Goal: Task Accomplishment & Management: Use online tool/utility

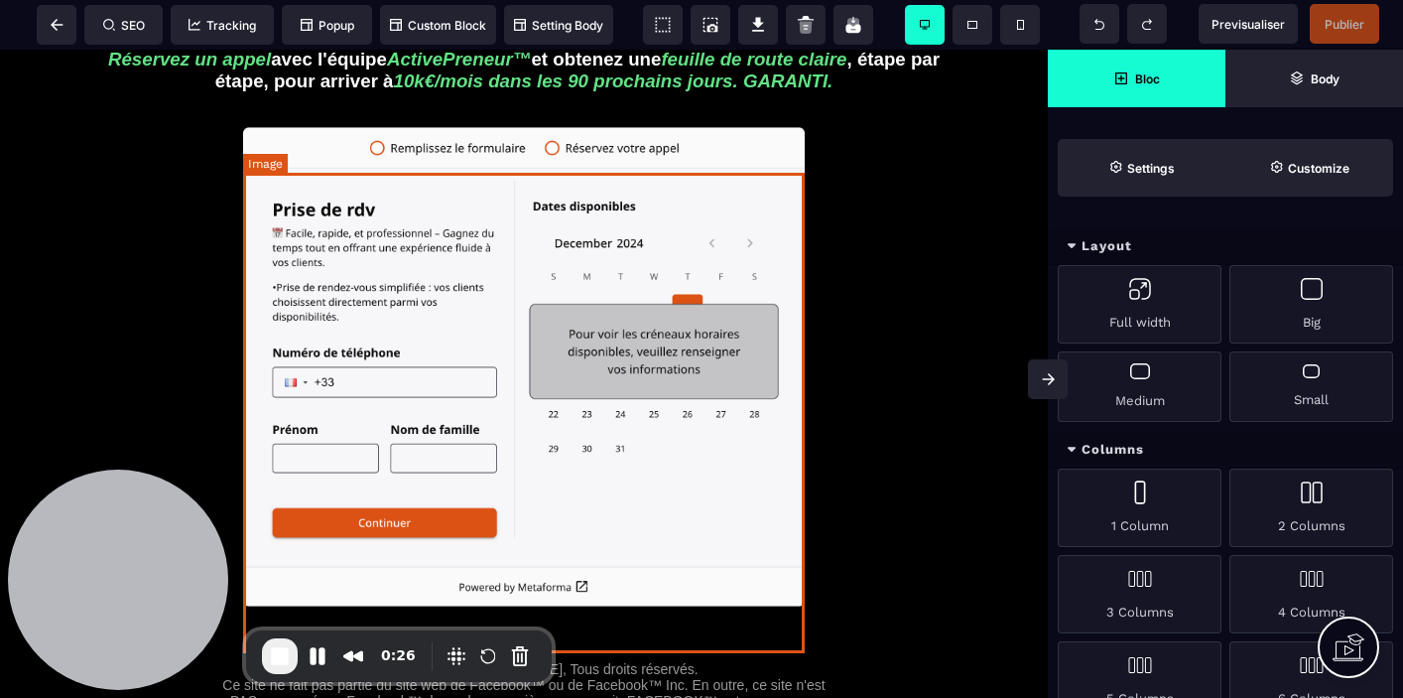
scroll to position [243, 0]
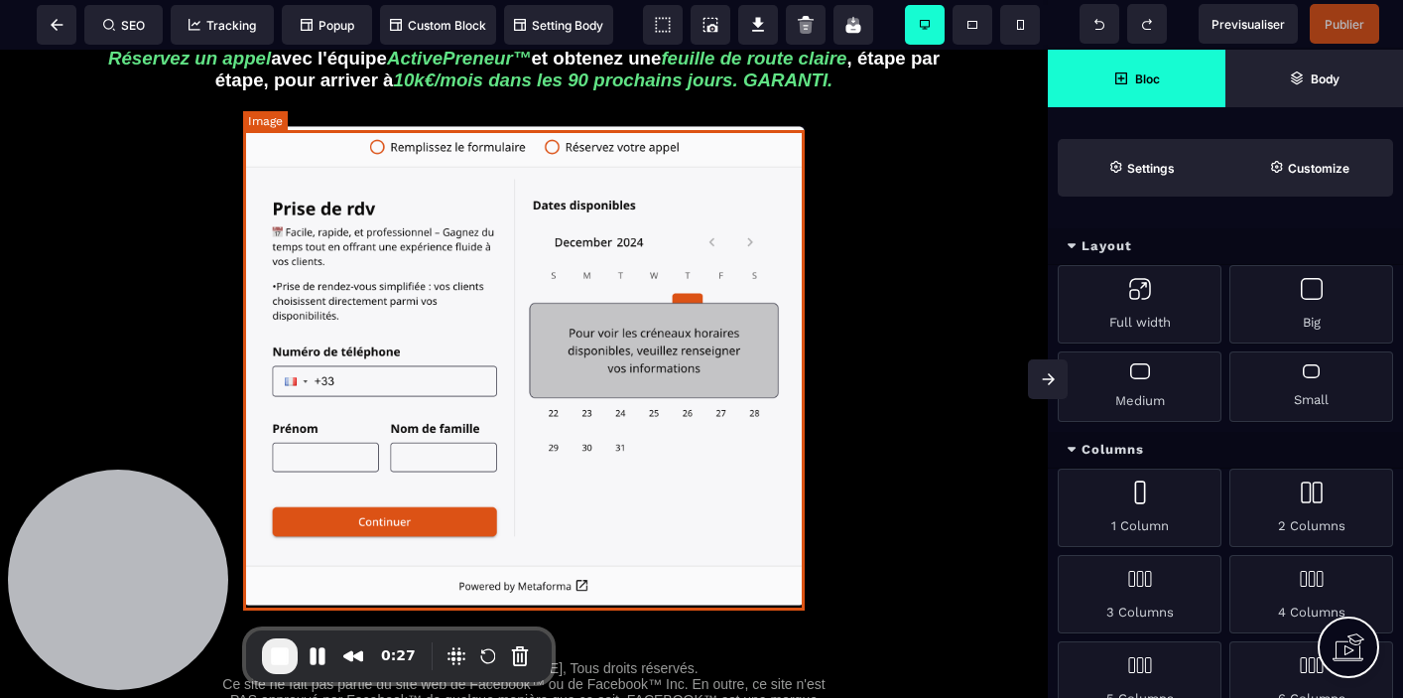
click at [505, 339] on img at bounding box center [524, 366] width 562 height 480
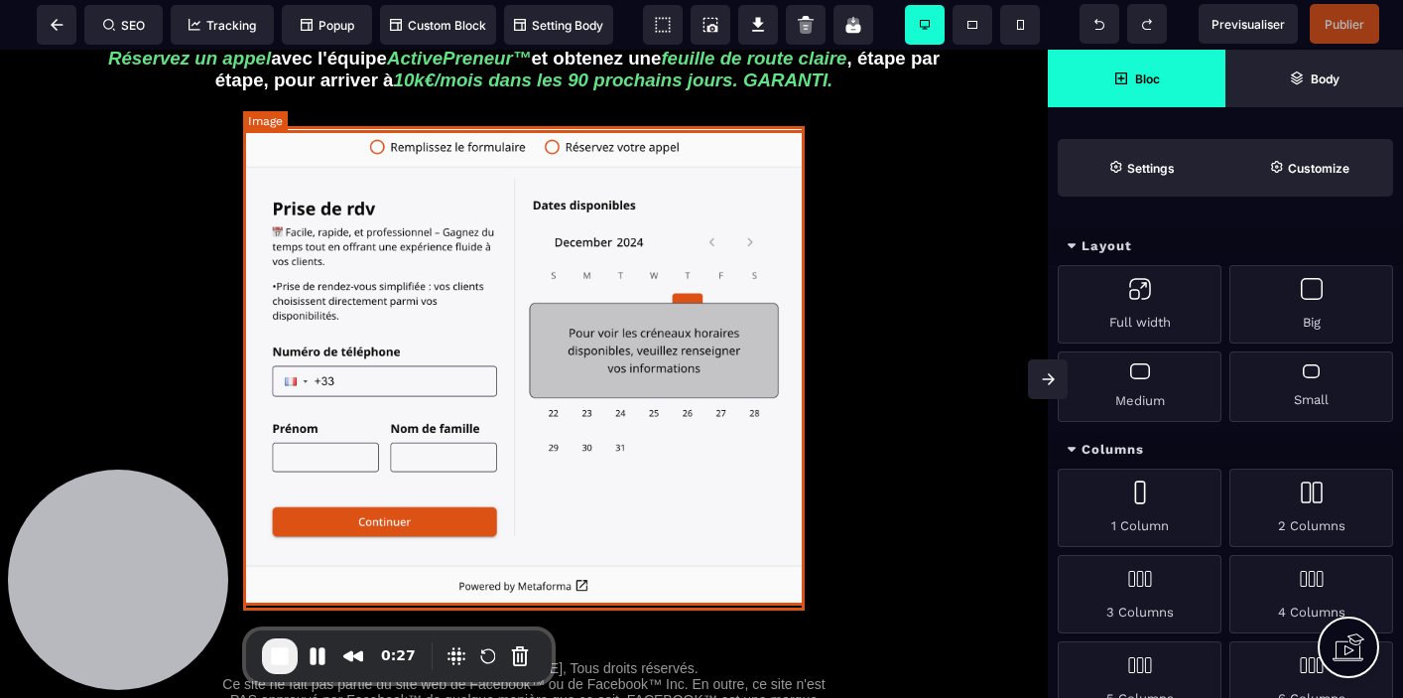
select select "*****"
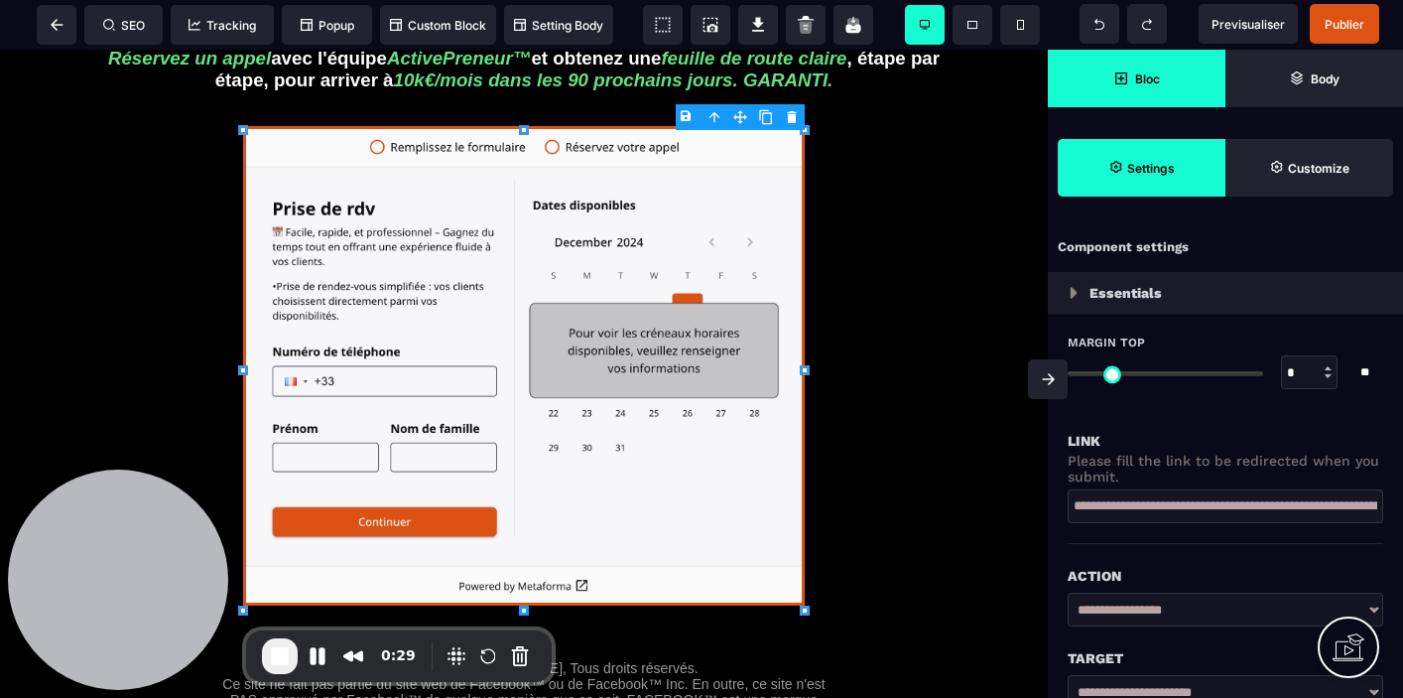
click at [1132, 81] on span "Bloc" at bounding box center [1137, 78] width 47 height 15
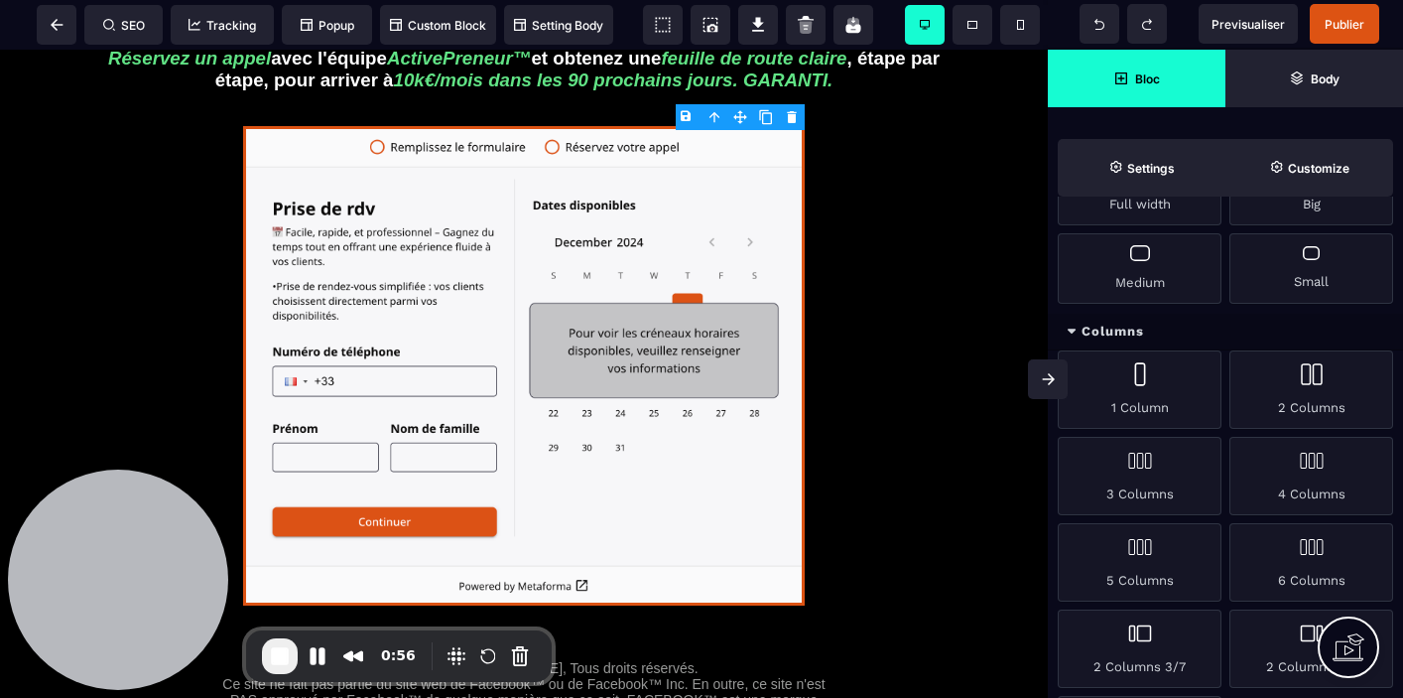
scroll to position [0, 0]
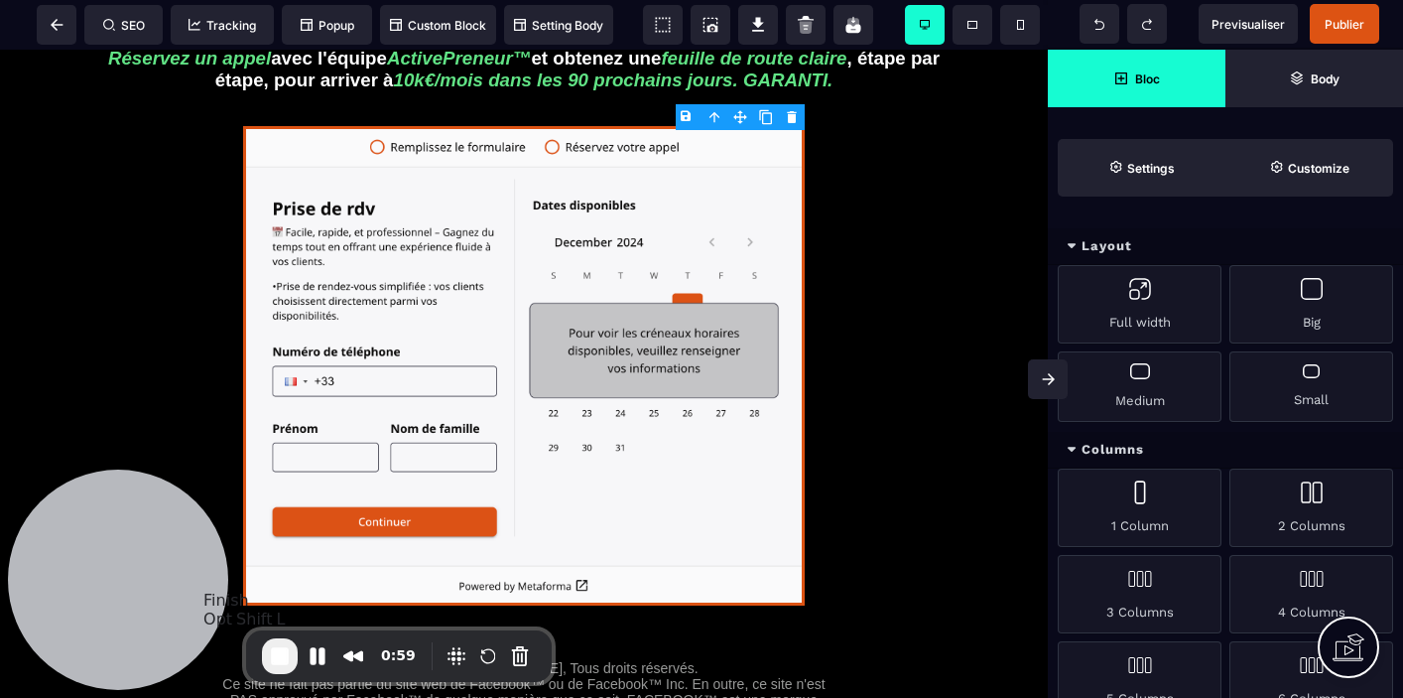
click at [270, 662] on span "End Recording" at bounding box center [280, 656] width 24 height 24
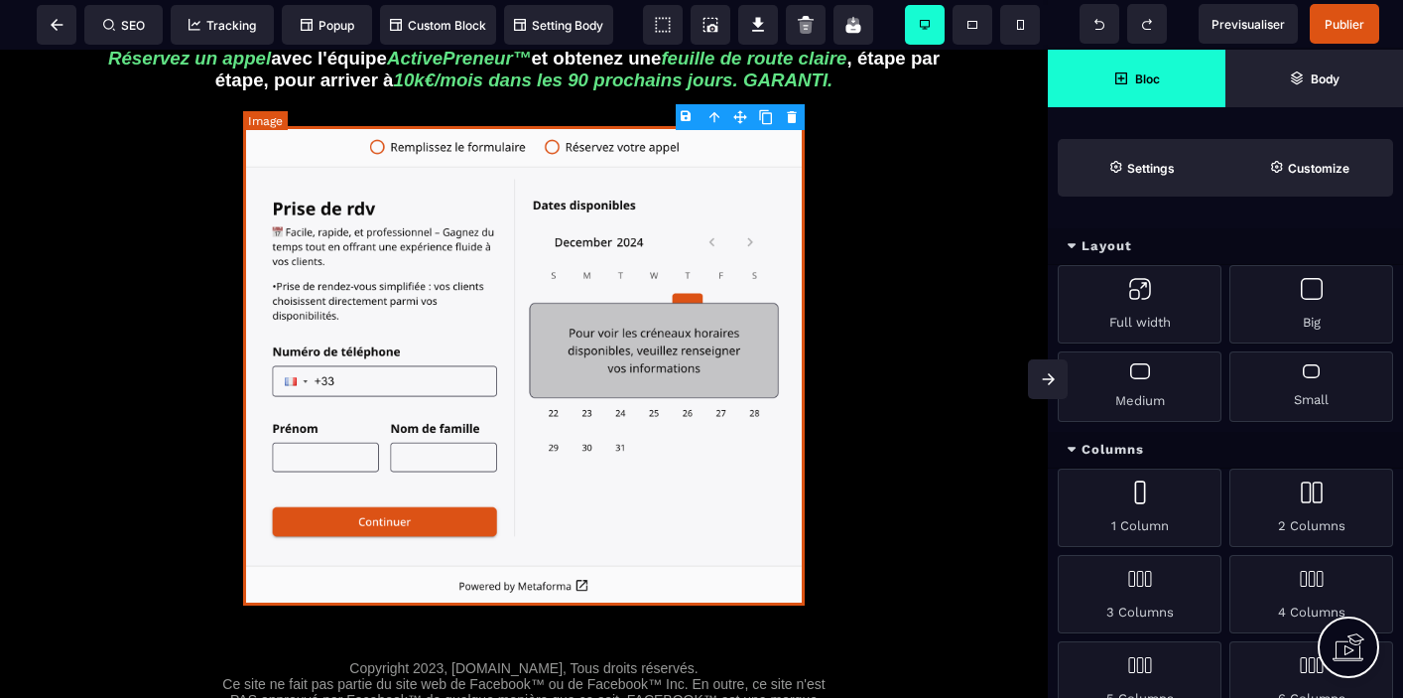
click at [647, 223] on img at bounding box center [524, 366] width 562 height 480
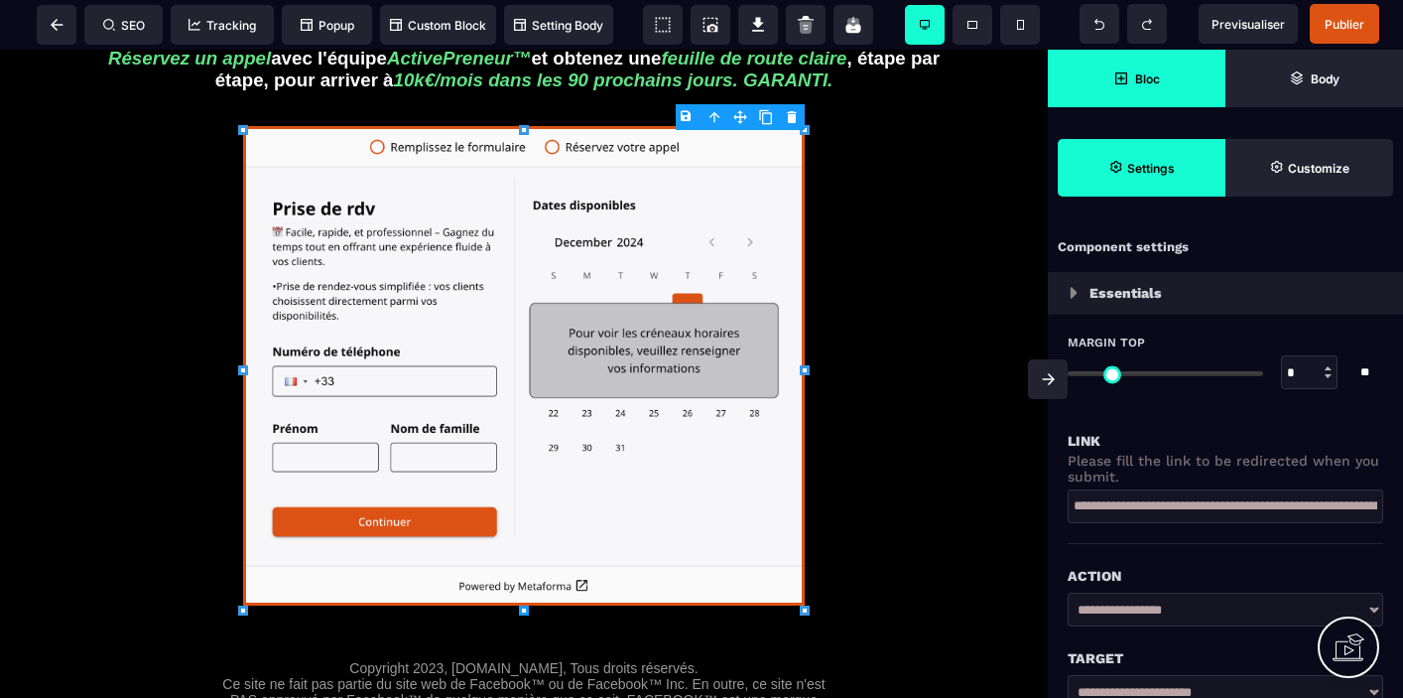
click at [1124, 67] on span "Bloc" at bounding box center [1137, 79] width 178 height 58
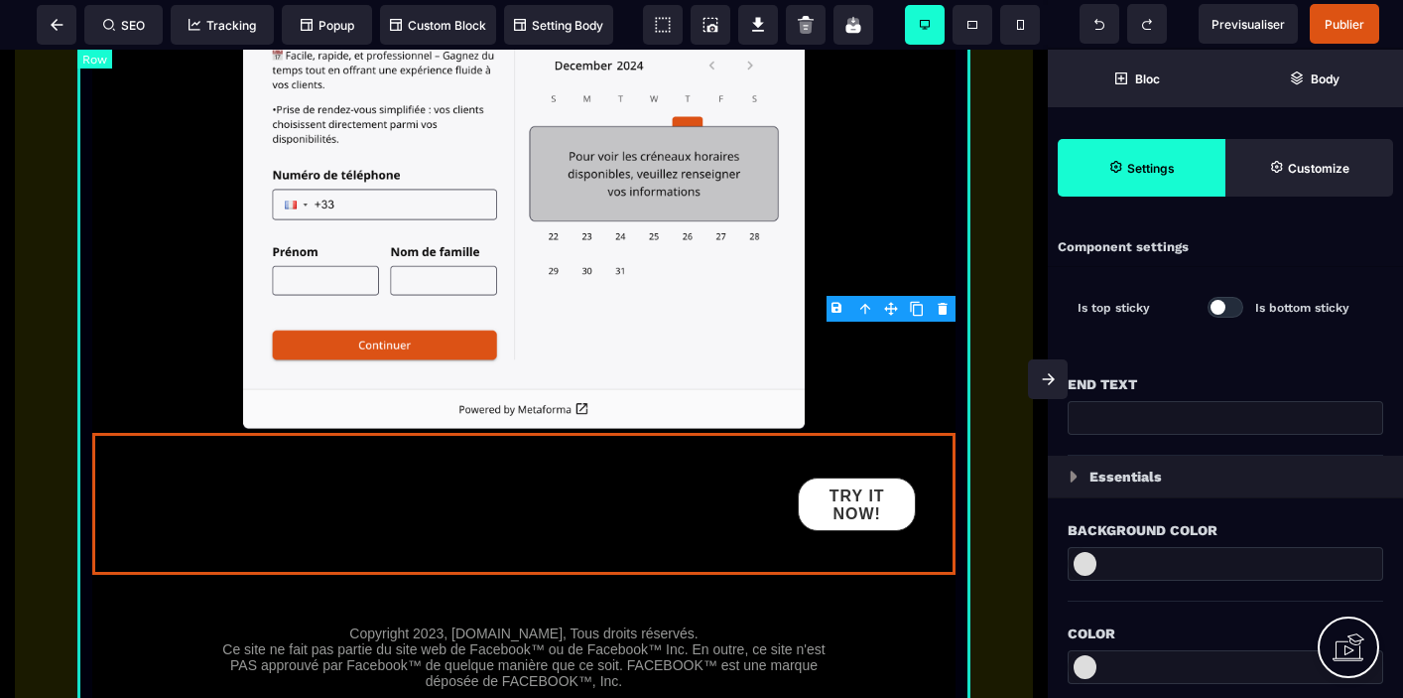
scroll to position [239, 0]
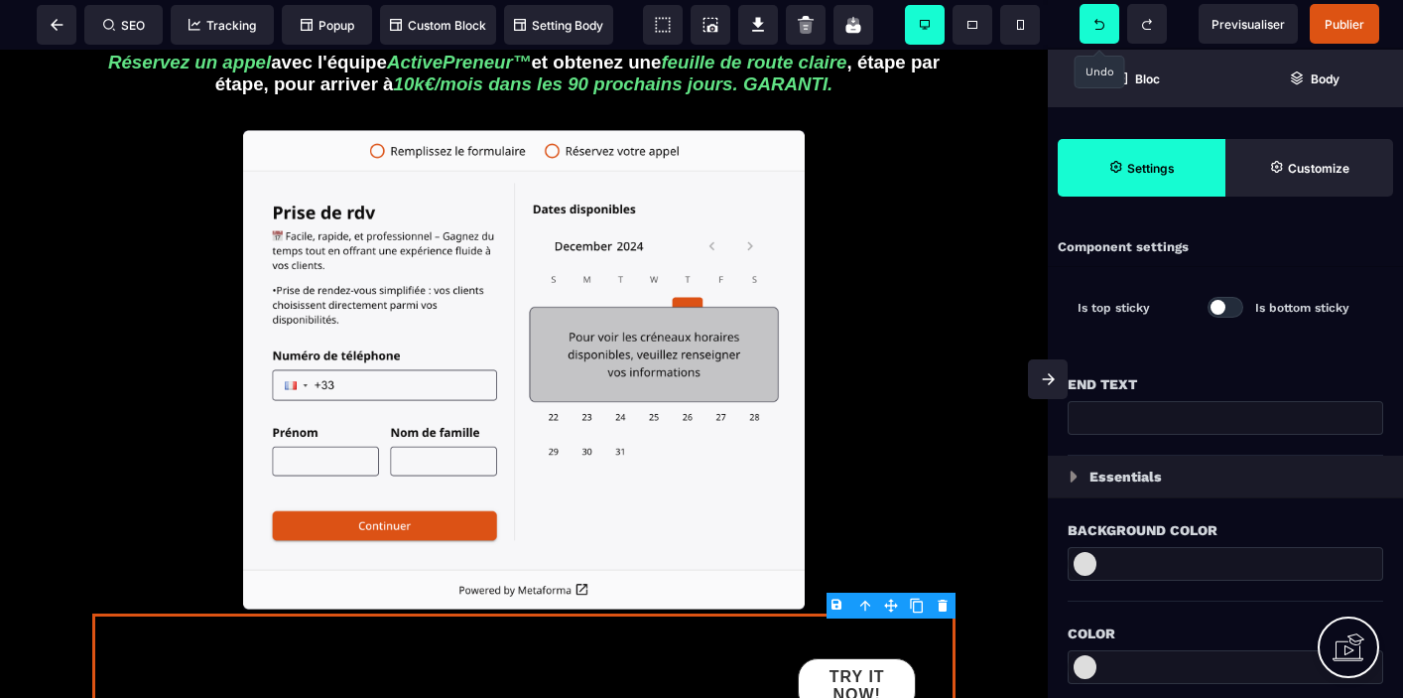
click at [1095, 28] on icon at bounding box center [1100, 24] width 10 height 11
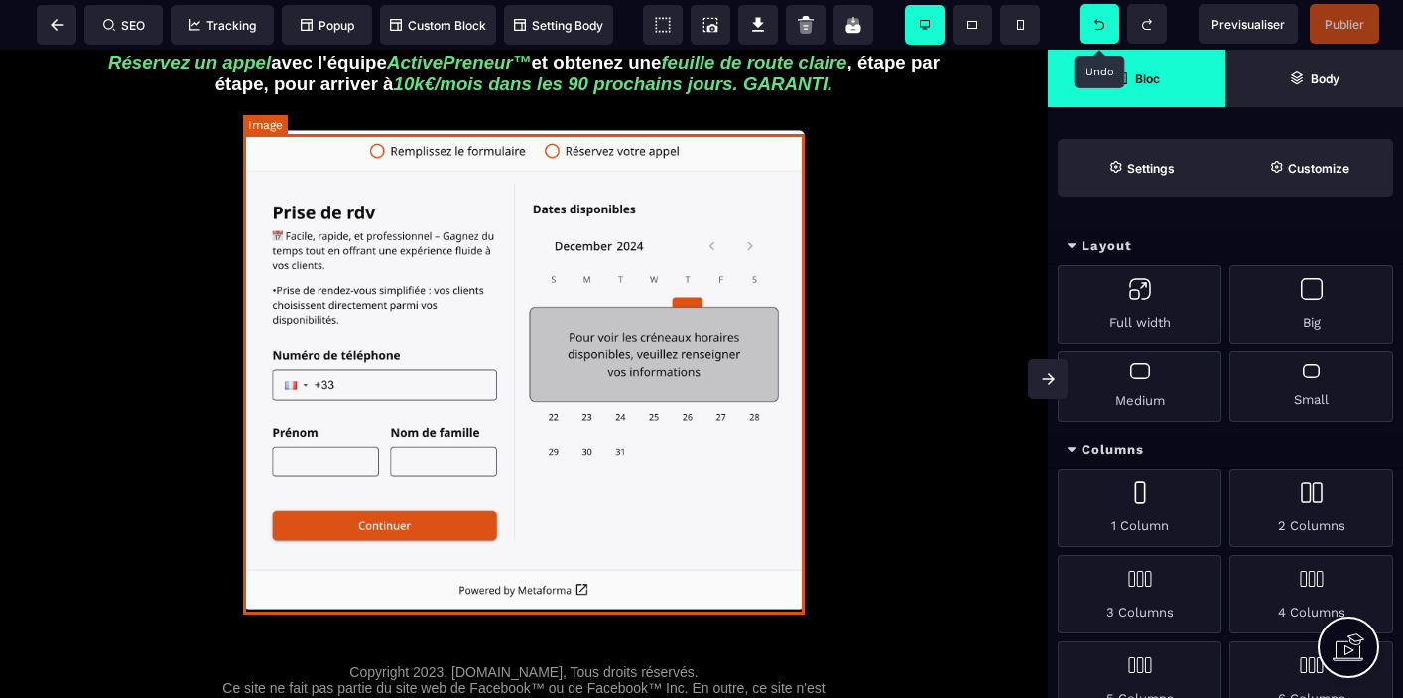
click at [684, 410] on img at bounding box center [524, 370] width 562 height 480
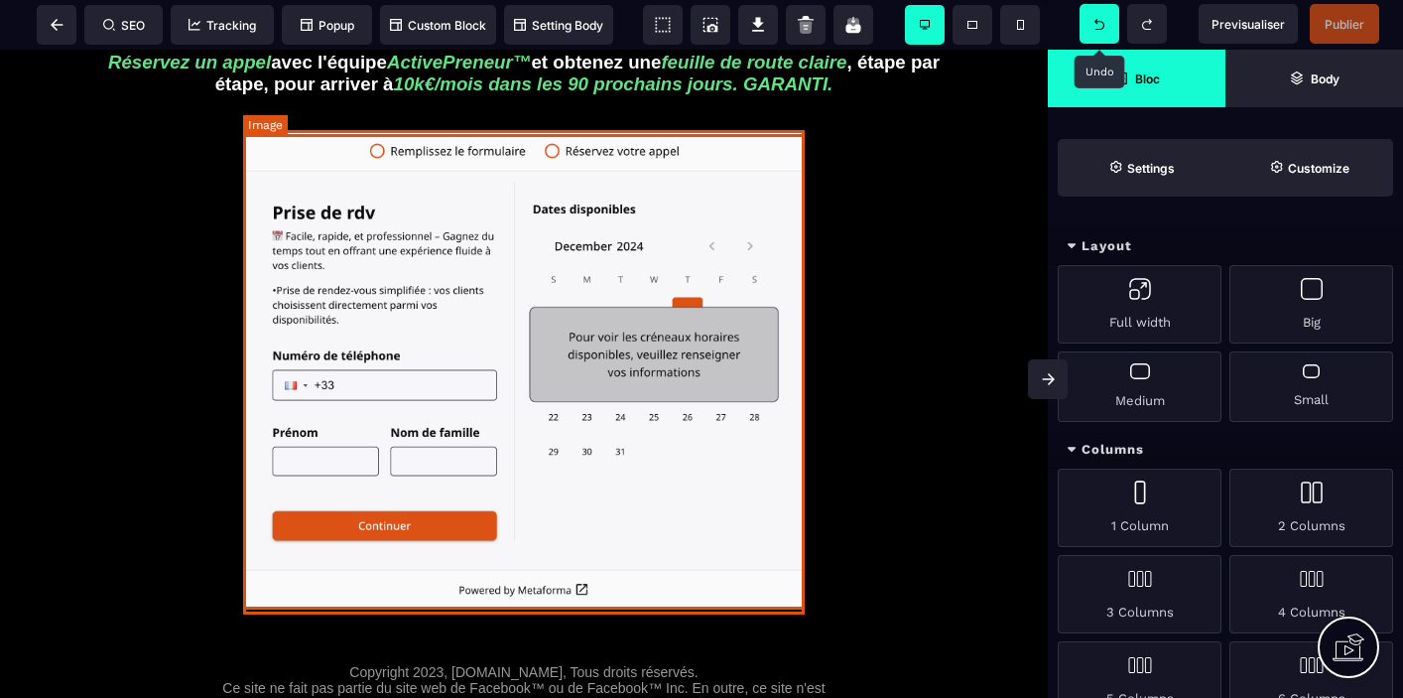
select select "*****"
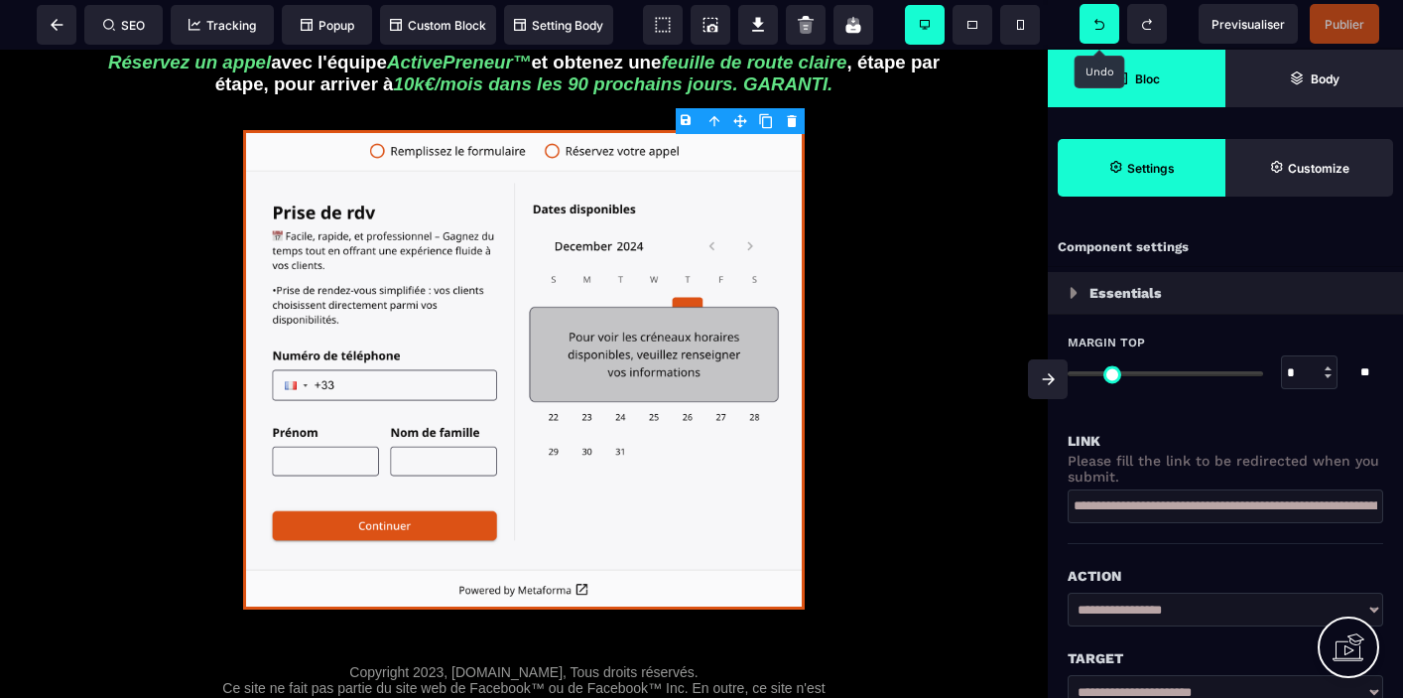
click at [1130, 88] on span "Bloc" at bounding box center [1137, 79] width 178 height 58
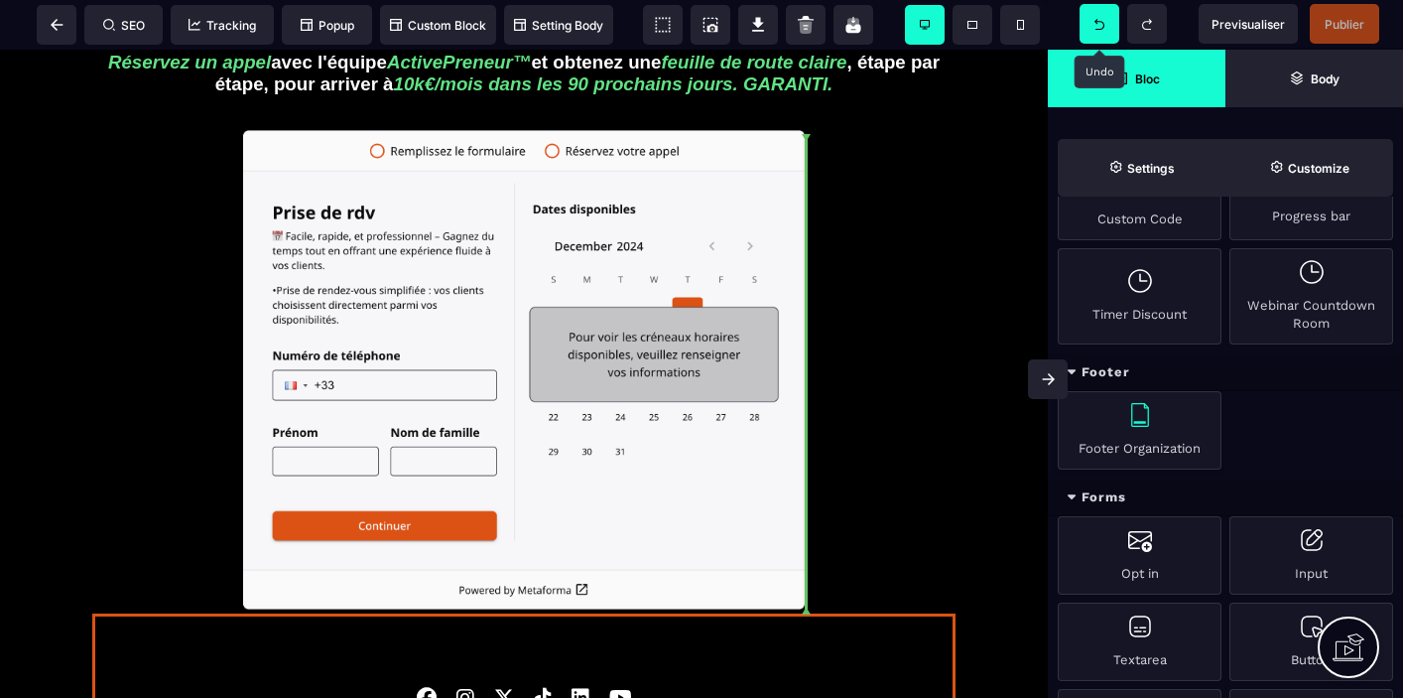
scroll to position [0, 0]
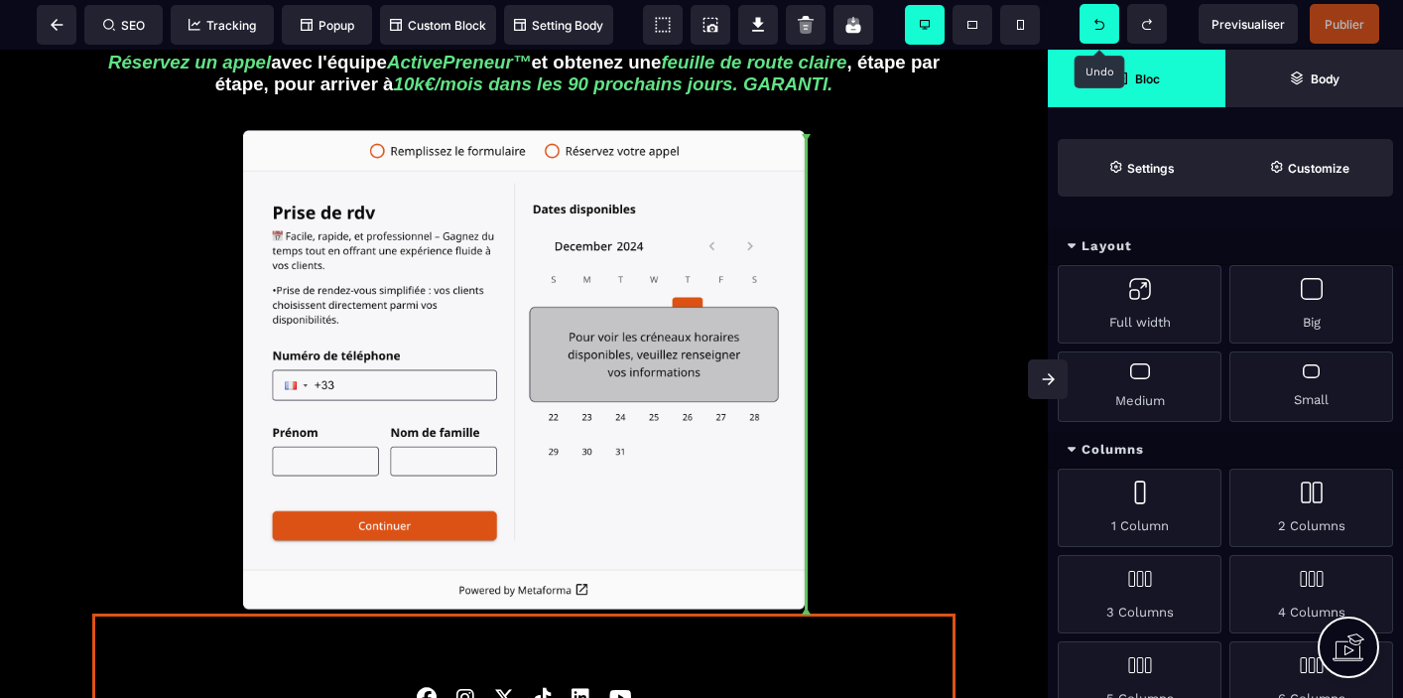
select select
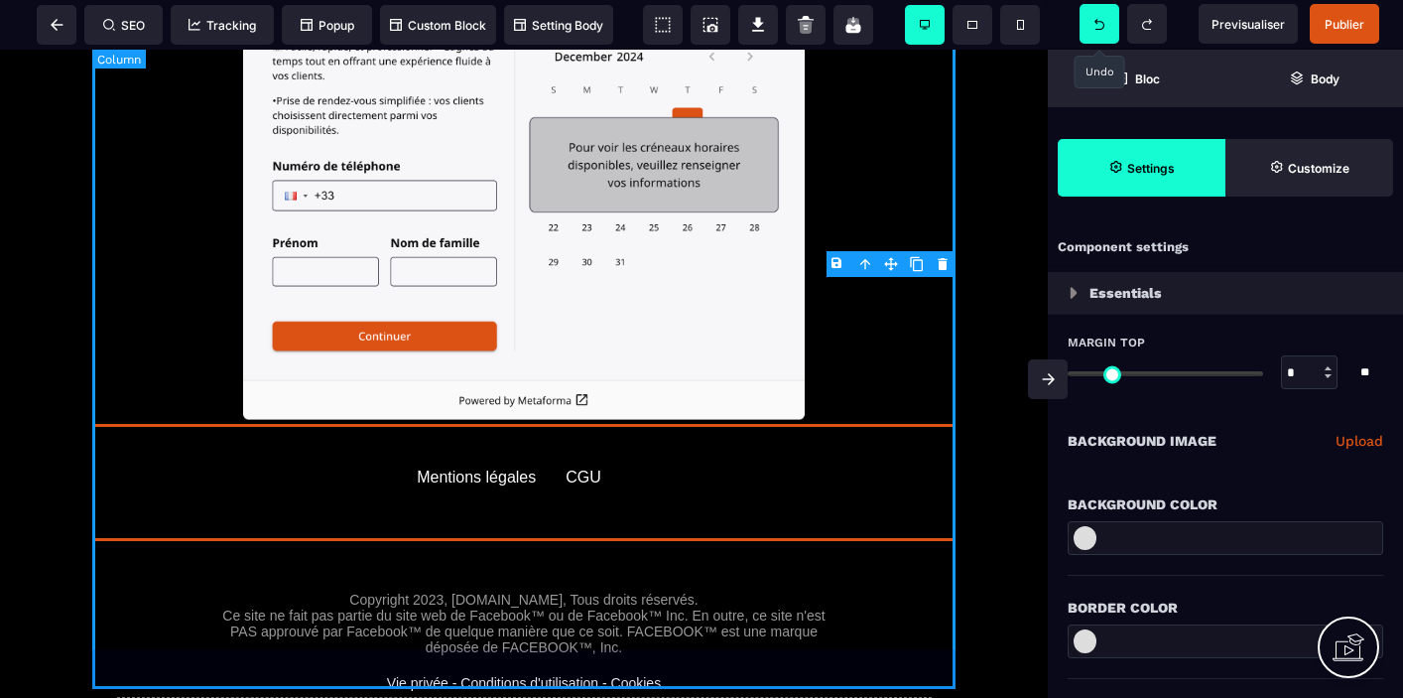
scroll to position [189, 0]
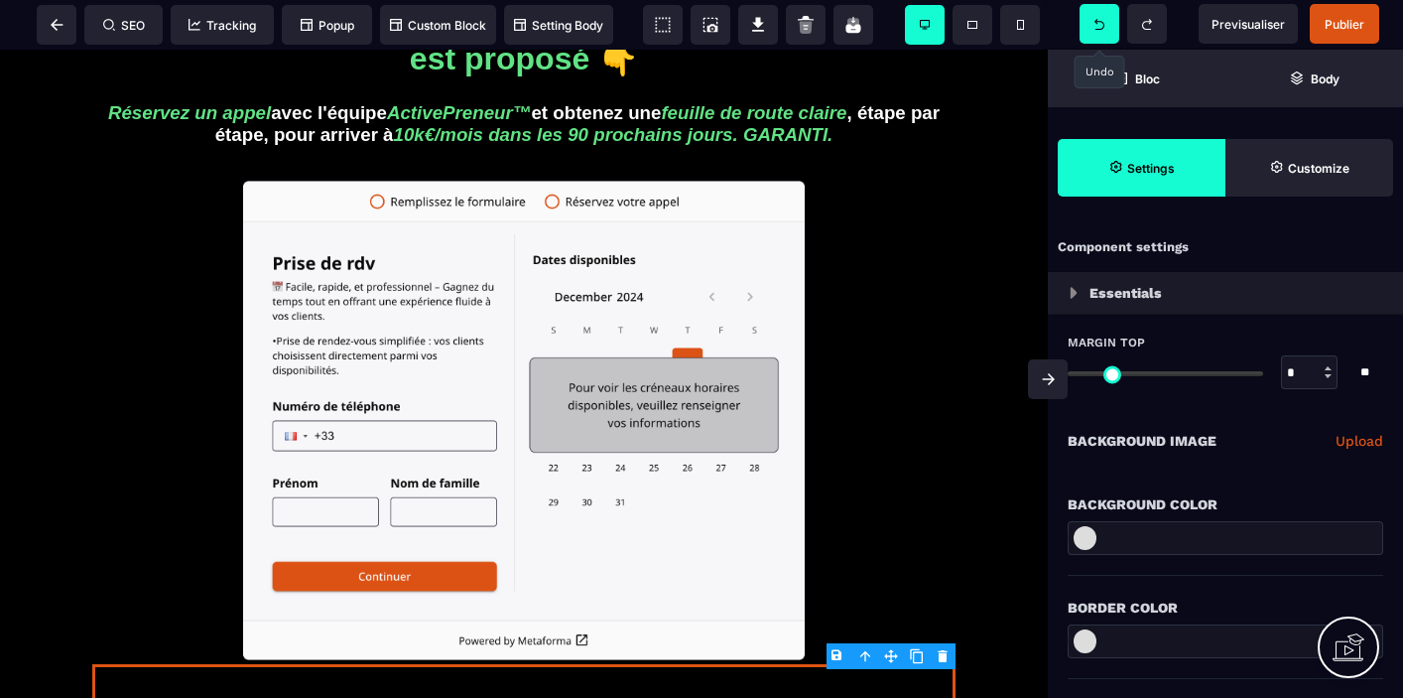
click at [1102, 27] on icon at bounding box center [1100, 24] width 10 height 11
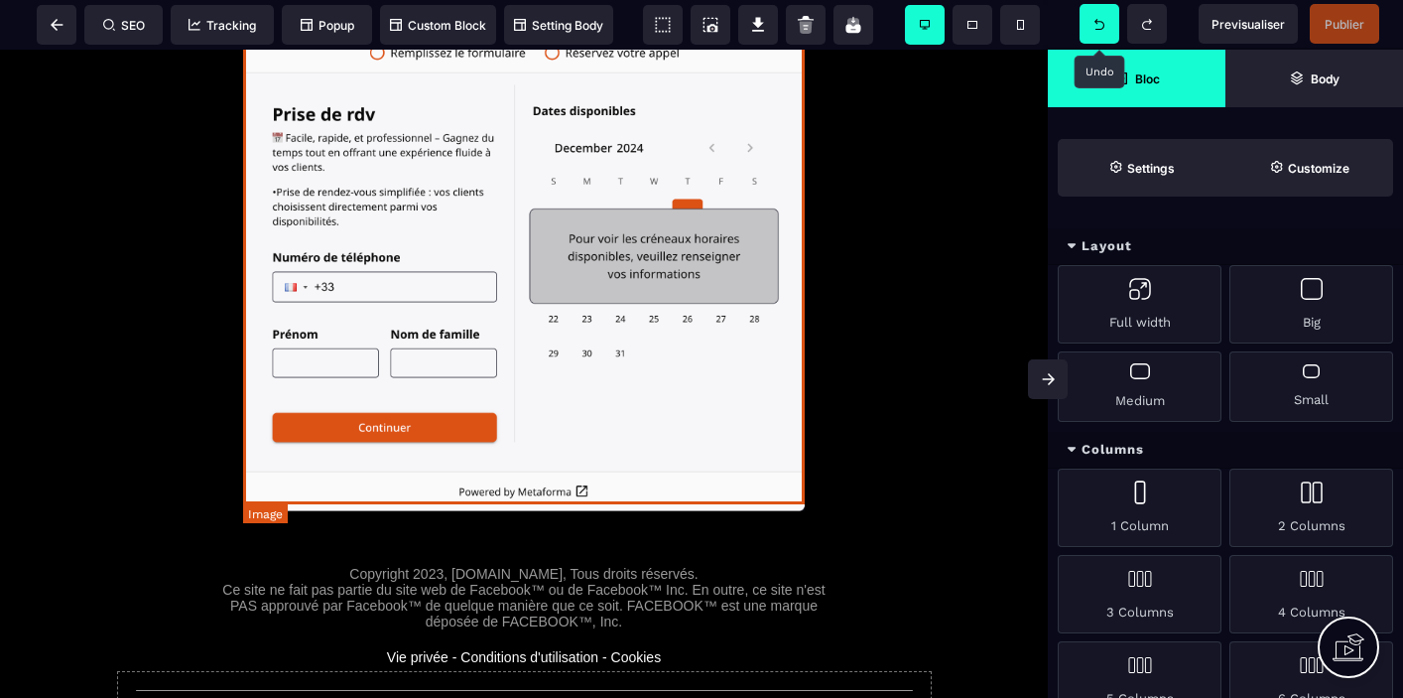
scroll to position [330, 0]
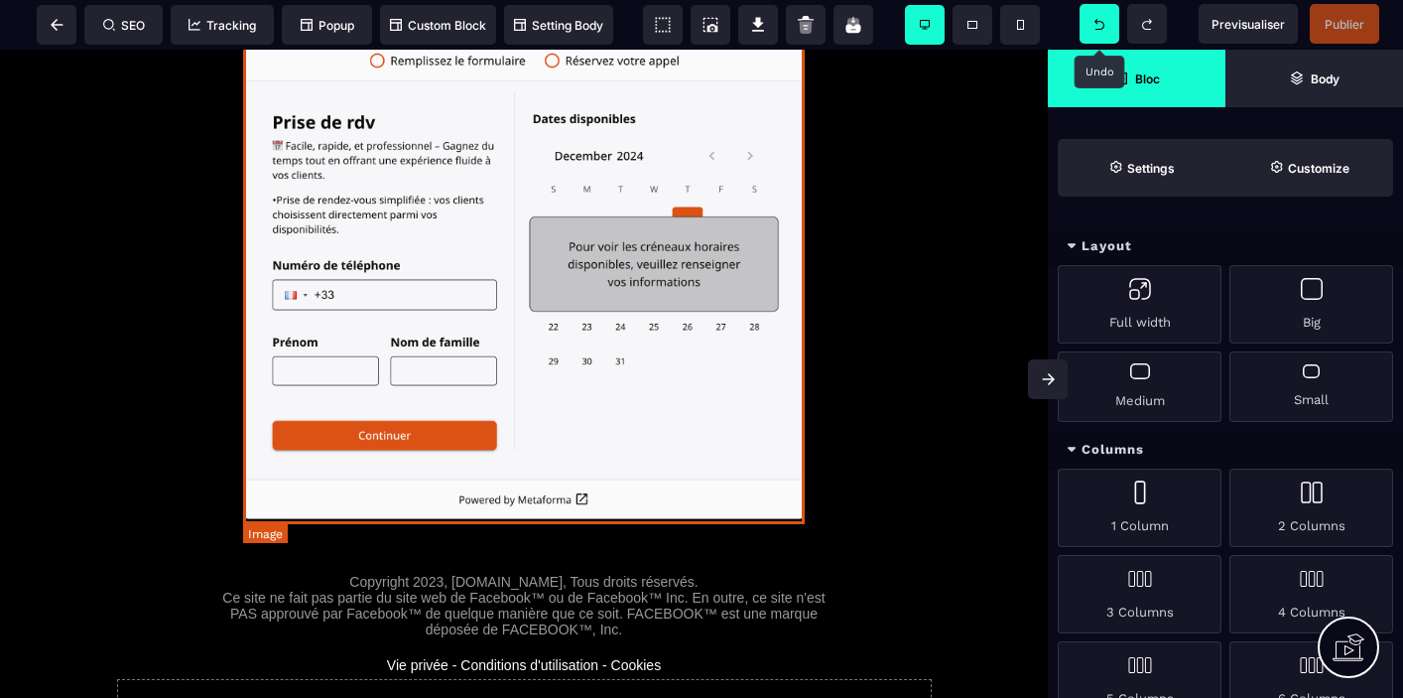
click at [715, 300] on img at bounding box center [524, 280] width 562 height 480
select select "*****"
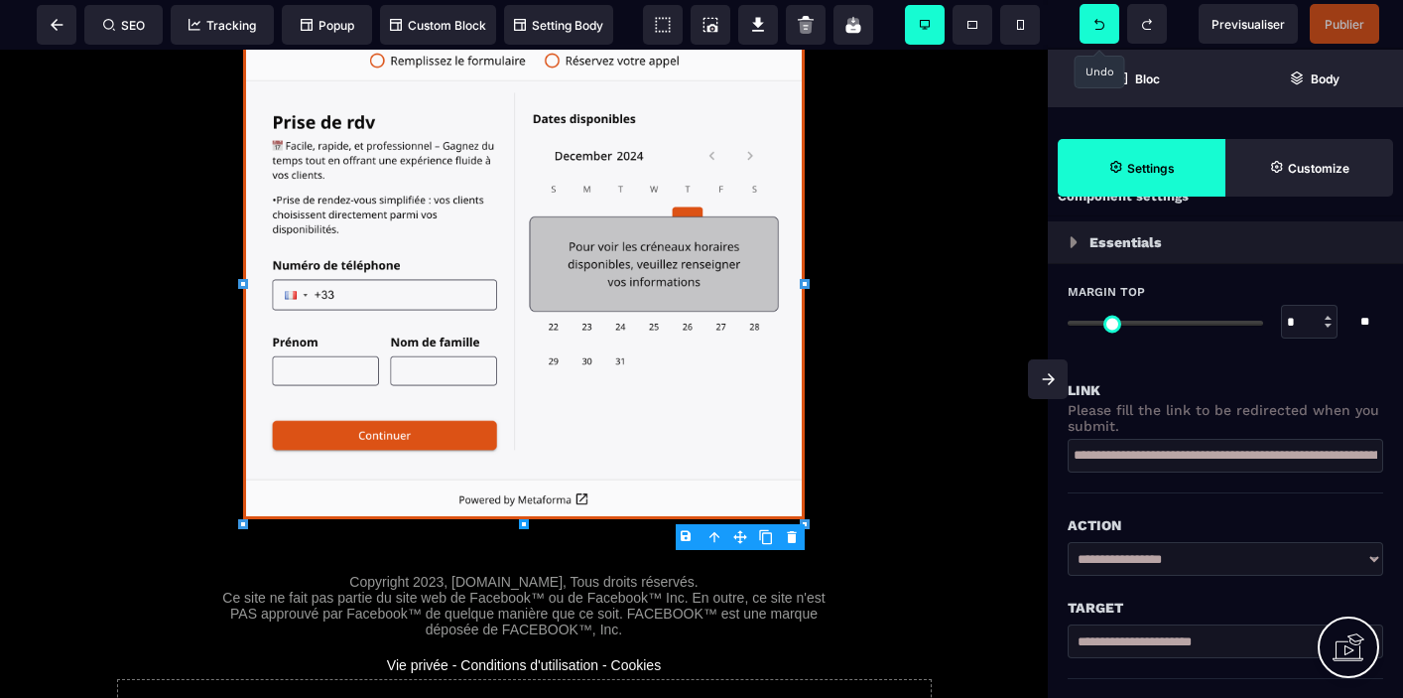
scroll to position [0, 0]
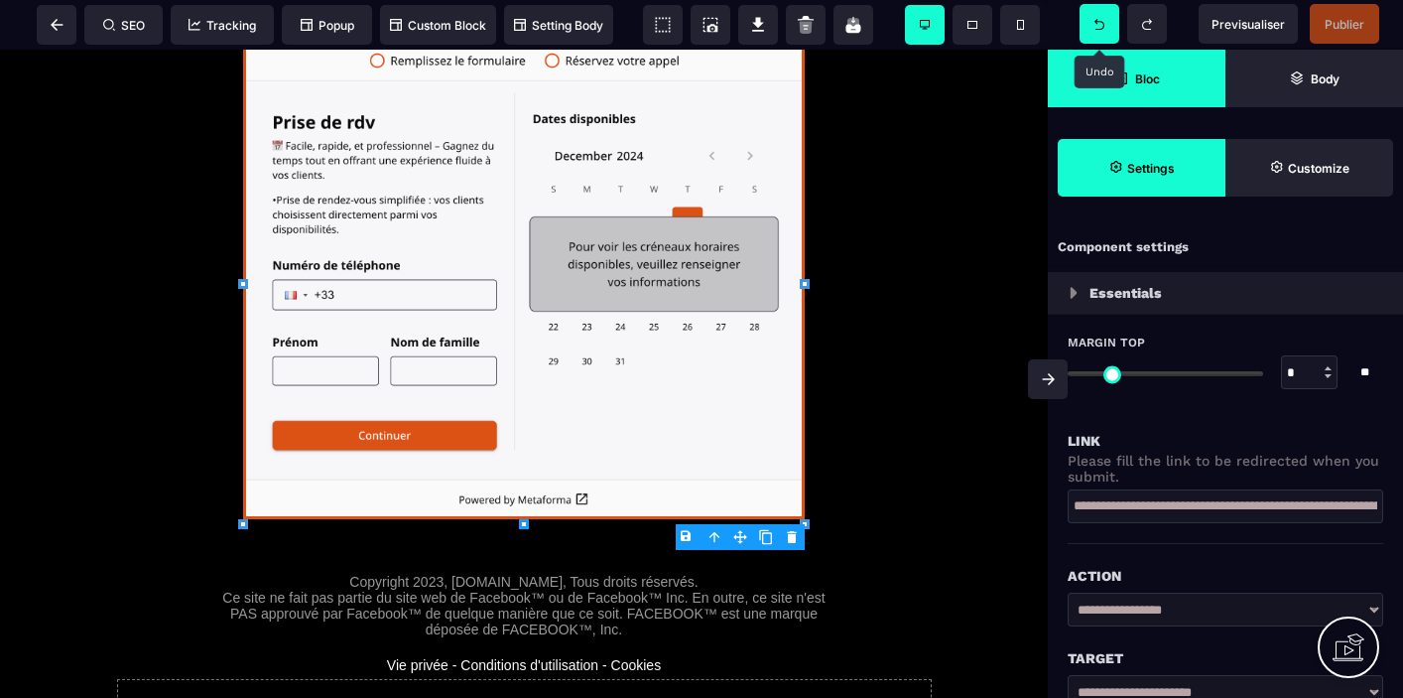
click at [1150, 76] on strong "Bloc" at bounding box center [1147, 78] width 25 height 15
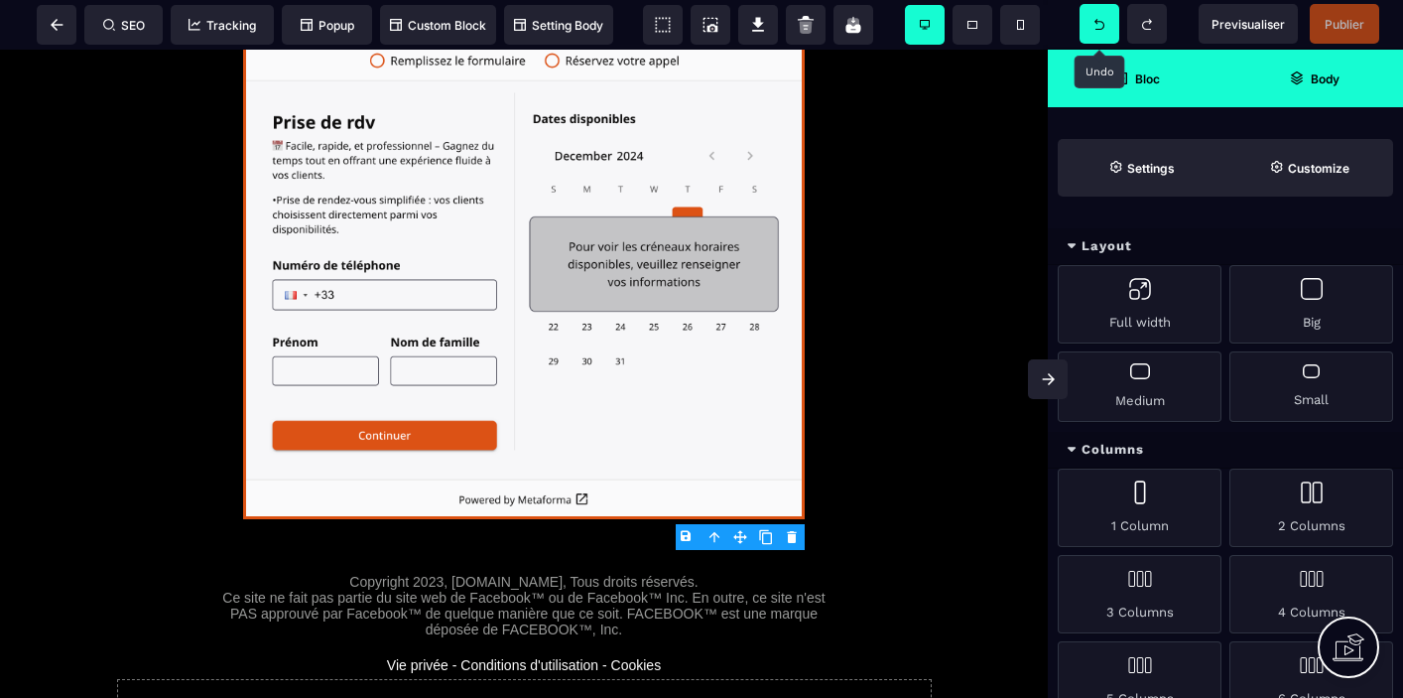
click at [1322, 89] on span "Body" at bounding box center [1315, 79] width 178 height 58
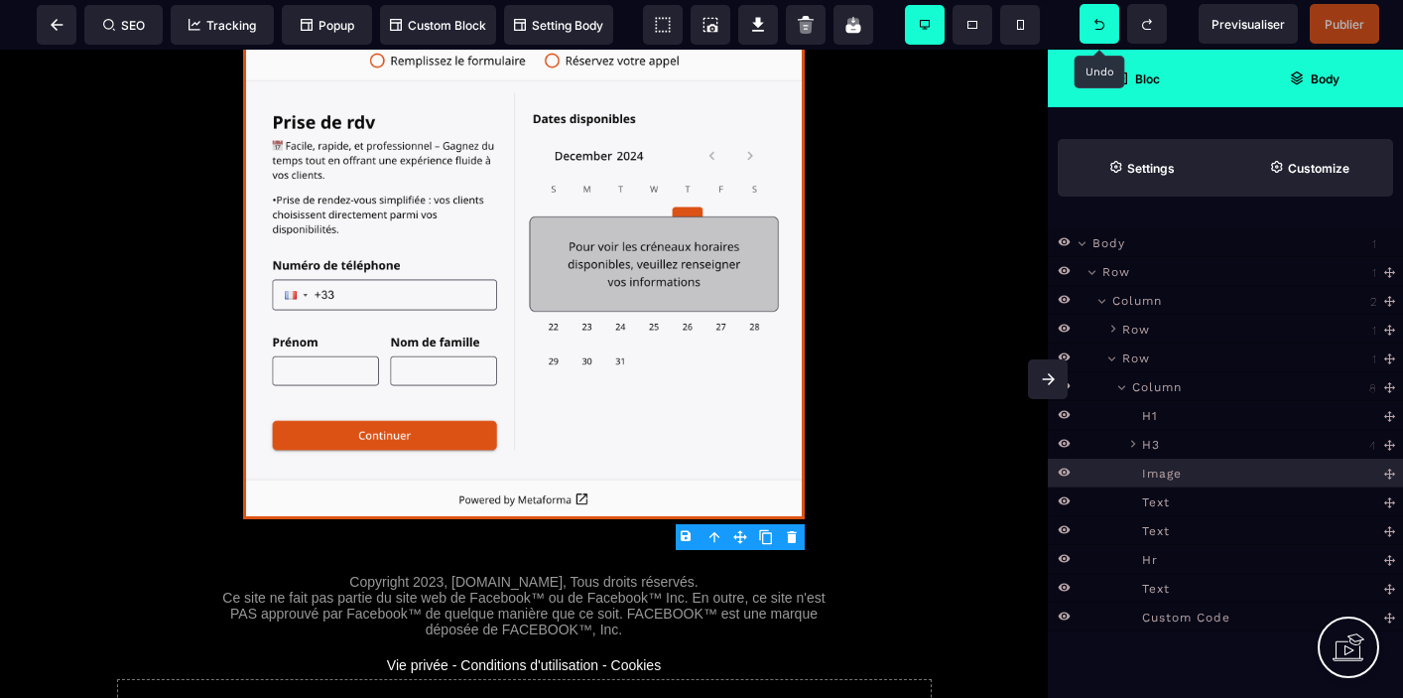
click at [1141, 83] on strong "Bloc" at bounding box center [1147, 78] width 25 height 15
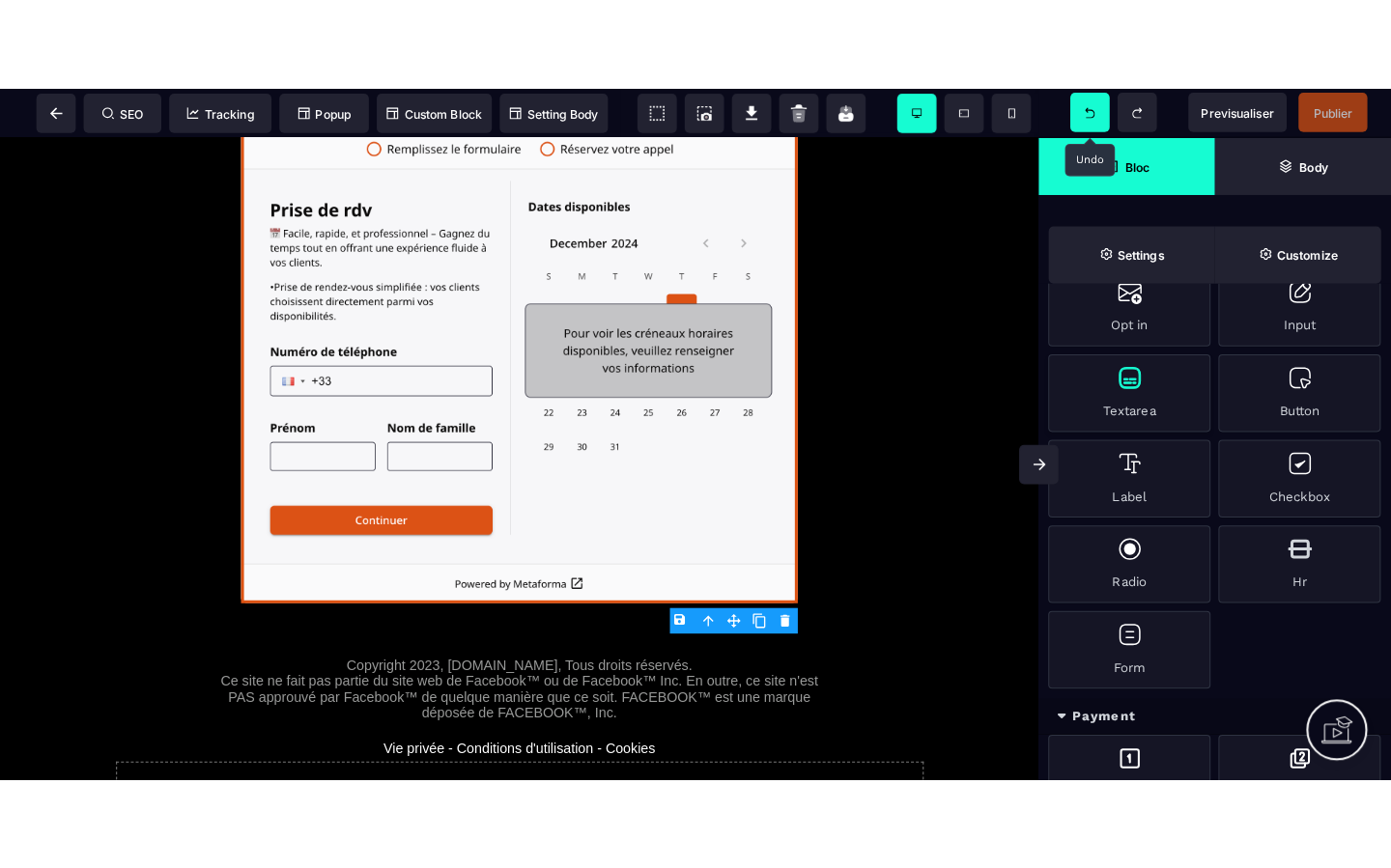
scroll to position [1633, 0]
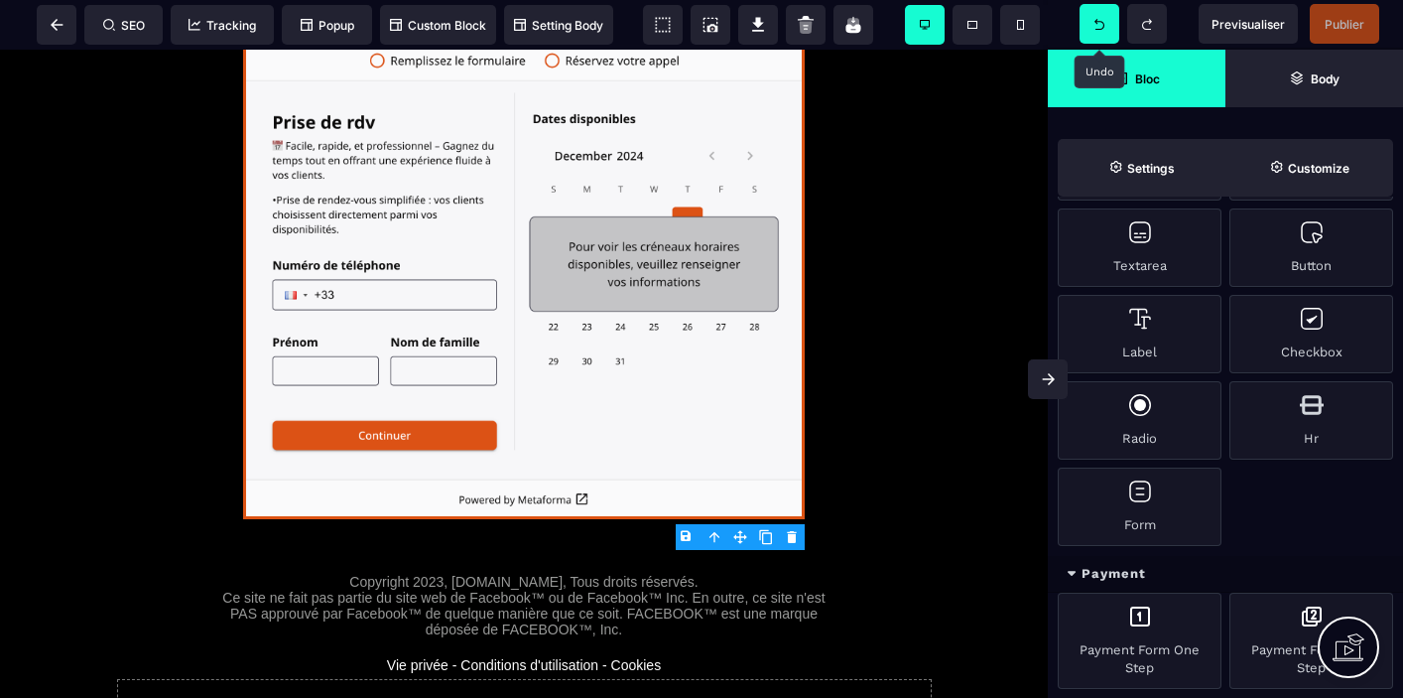
click at [1346, 655] on icon at bounding box center [1349, 647] width 32 height 32
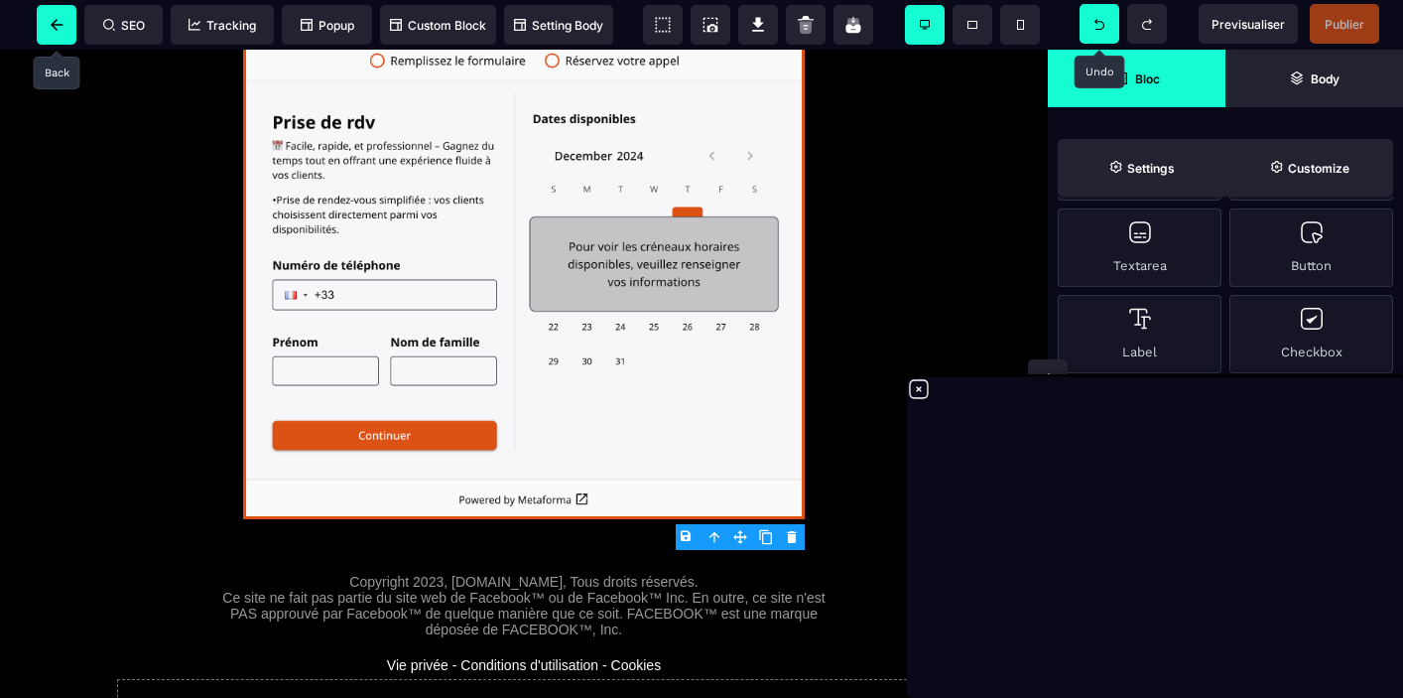
click at [56, 22] on icon at bounding box center [57, 25] width 13 height 12
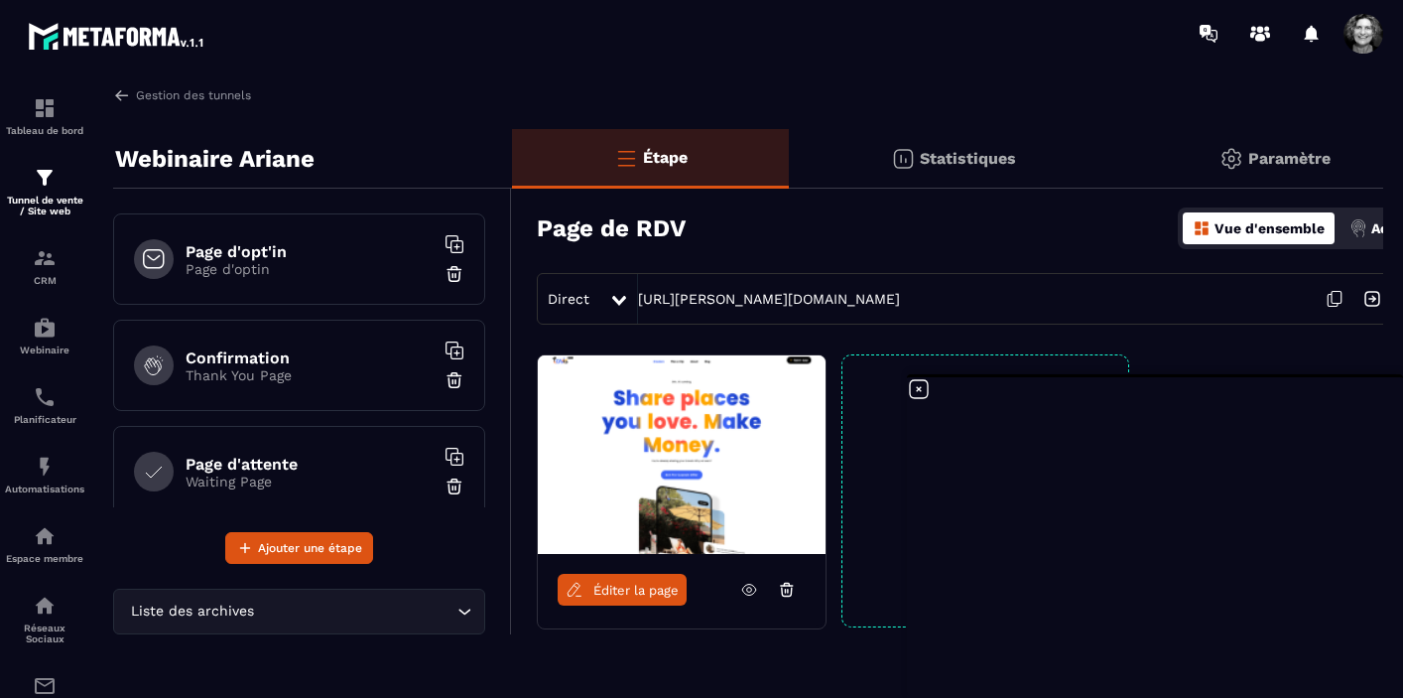
click at [301, 244] on h6 "Page d'opt'in" at bounding box center [310, 251] width 248 height 19
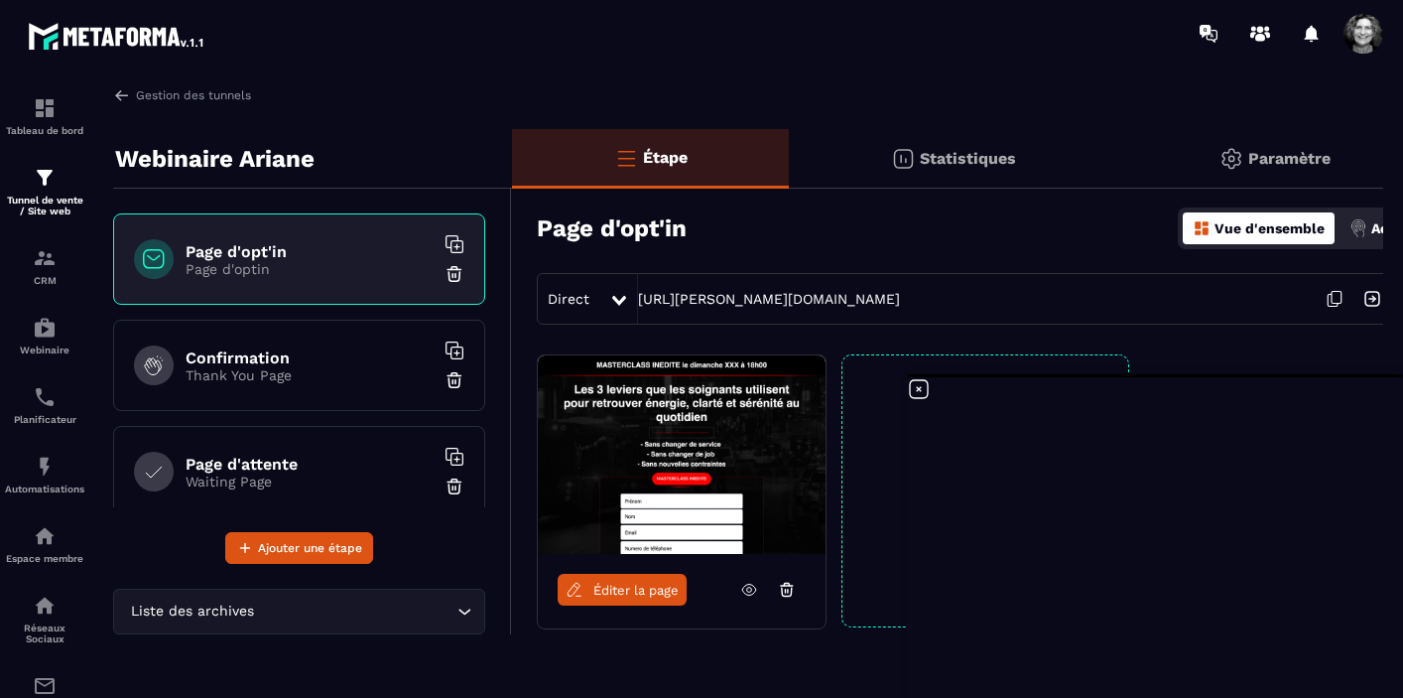
click at [662, 591] on span "Éditer la page" at bounding box center [636, 590] width 85 height 15
